Goal: Information Seeking & Learning: Learn about a topic

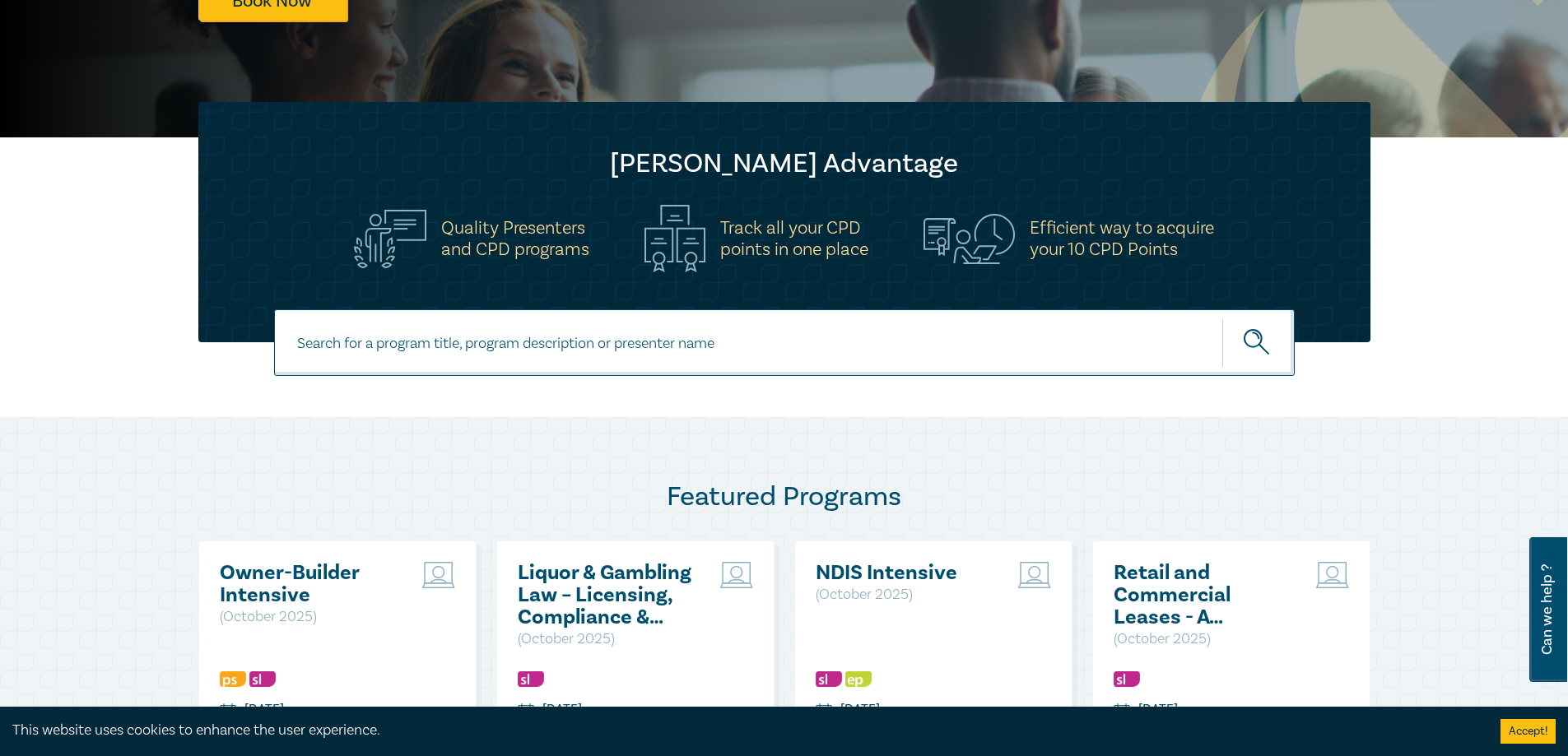
scroll to position [823, 0]
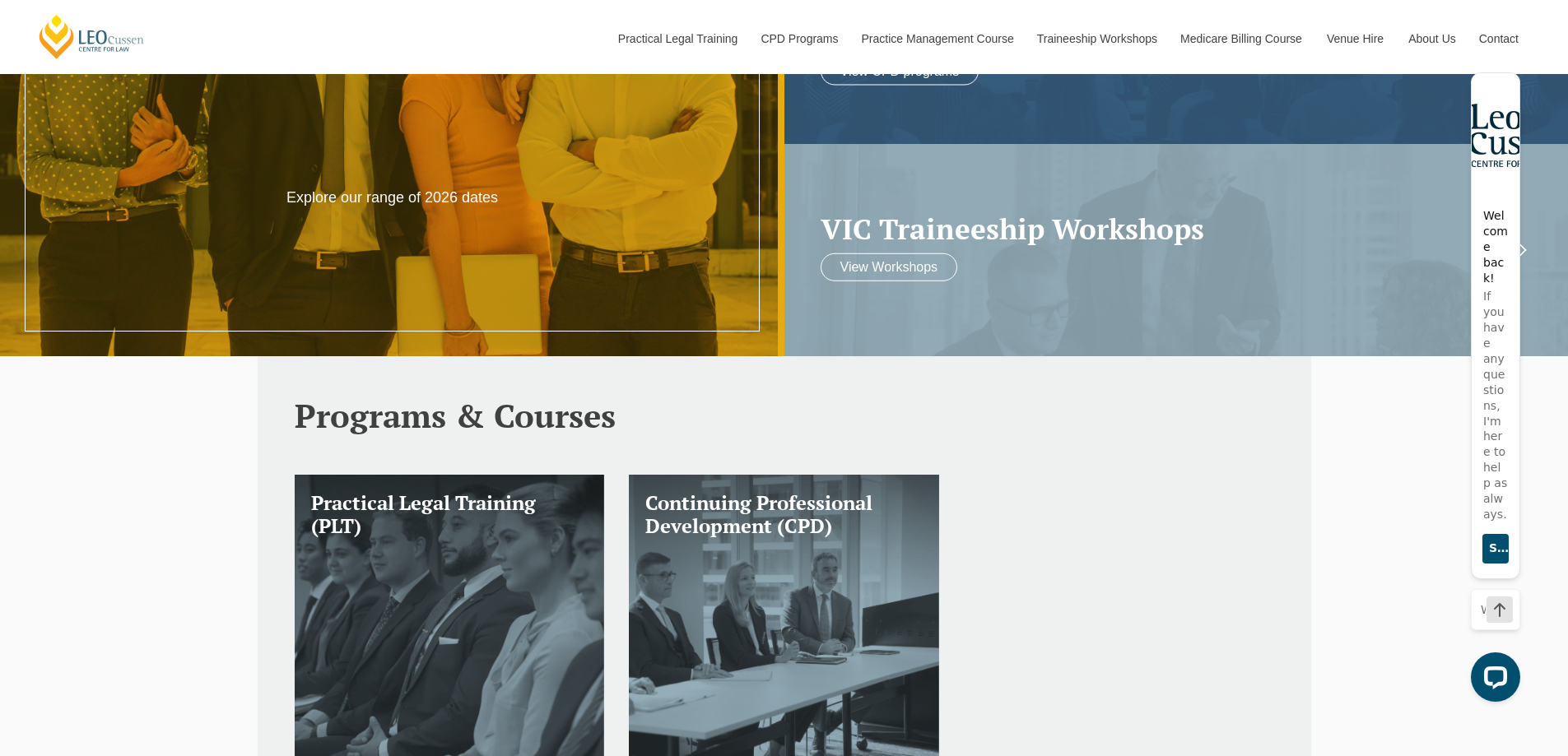
scroll to position [412, 0]
